Goal: Task Accomplishment & Management: Manage account settings

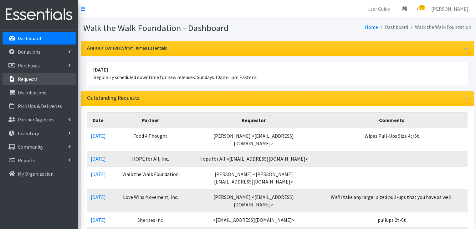
click at [31, 81] on p "Requests" at bounding box center [28, 79] width 20 height 6
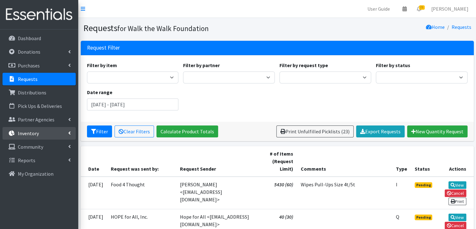
click at [70, 137] on link "Inventory" at bounding box center [39, 133] width 73 height 13
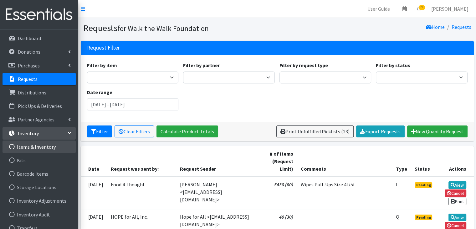
click at [50, 147] on link "Items & Inventory" at bounding box center [39, 146] width 73 height 13
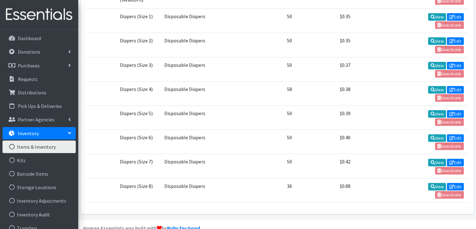
scroll to position [245, 0]
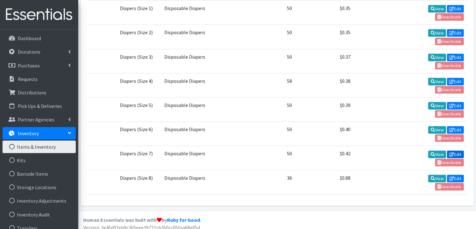
click at [457, 150] on link "Edit" at bounding box center [455, 154] width 17 height 8
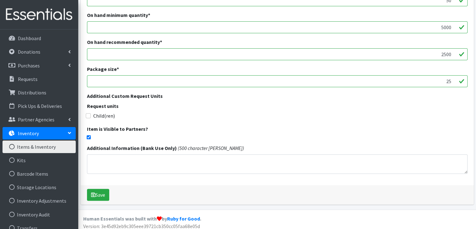
scroll to position [182, 0]
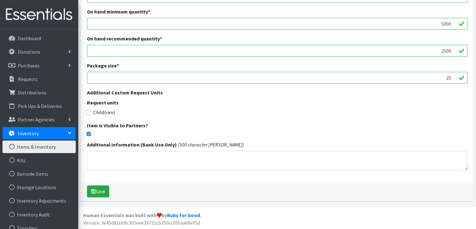
click at [88, 134] on input "checkbox" at bounding box center [89, 133] width 4 height 4
checkbox input "false"
click at [95, 190] on button "Save" at bounding box center [98, 191] width 22 height 12
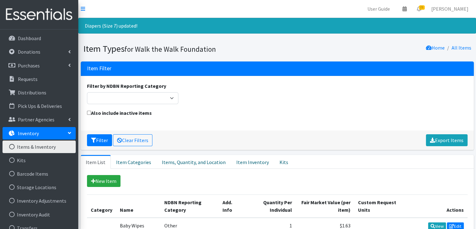
click at [49, 133] on link "Inventory" at bounding box center [39, 133] width 73 height 13
